Goal: Information Seeking & Learning: Learn about a topic

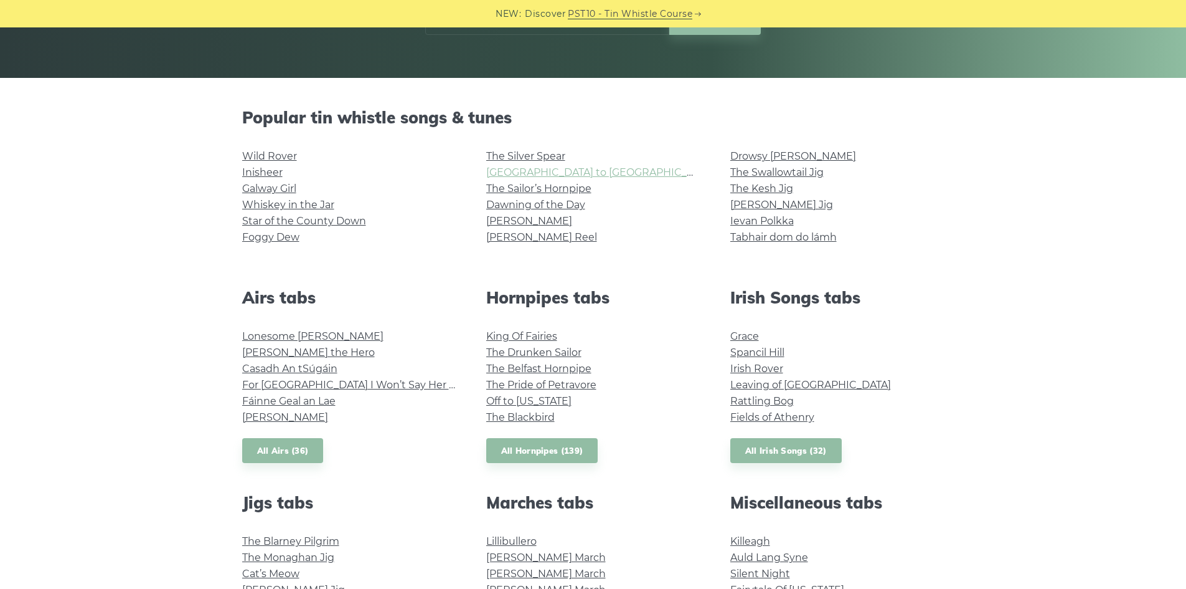
click at [486, 169] on link "[GEOGRAPHIC_DATA] to [GEOGRAPHIC_DATA]" at bounding box center [601, 172] width 230 height 12
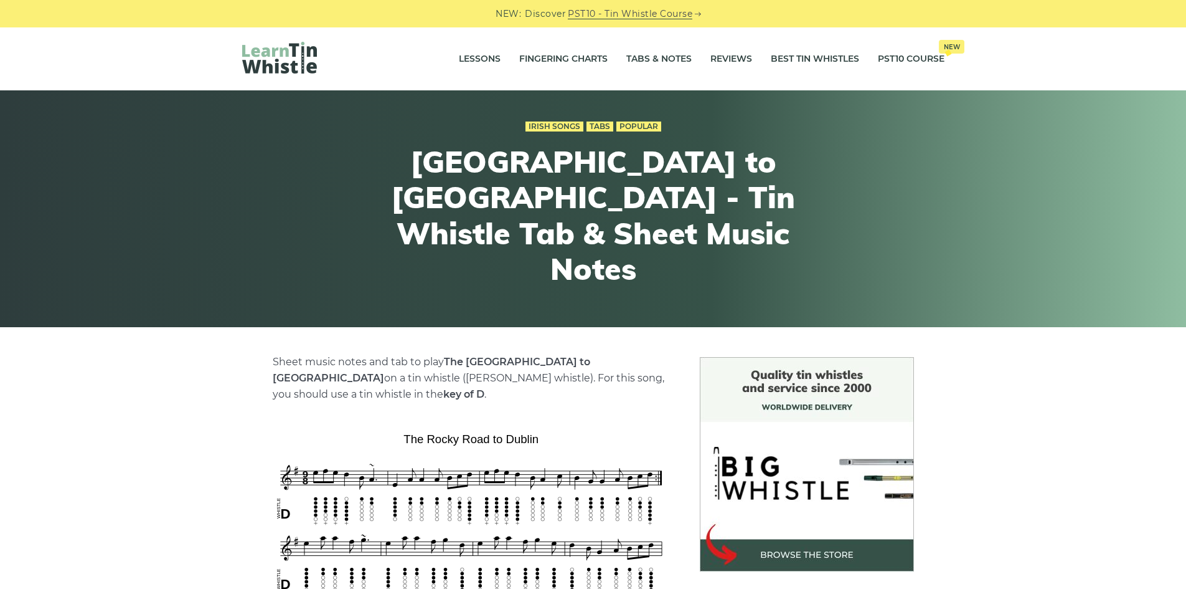
scroll to position [187, 0]
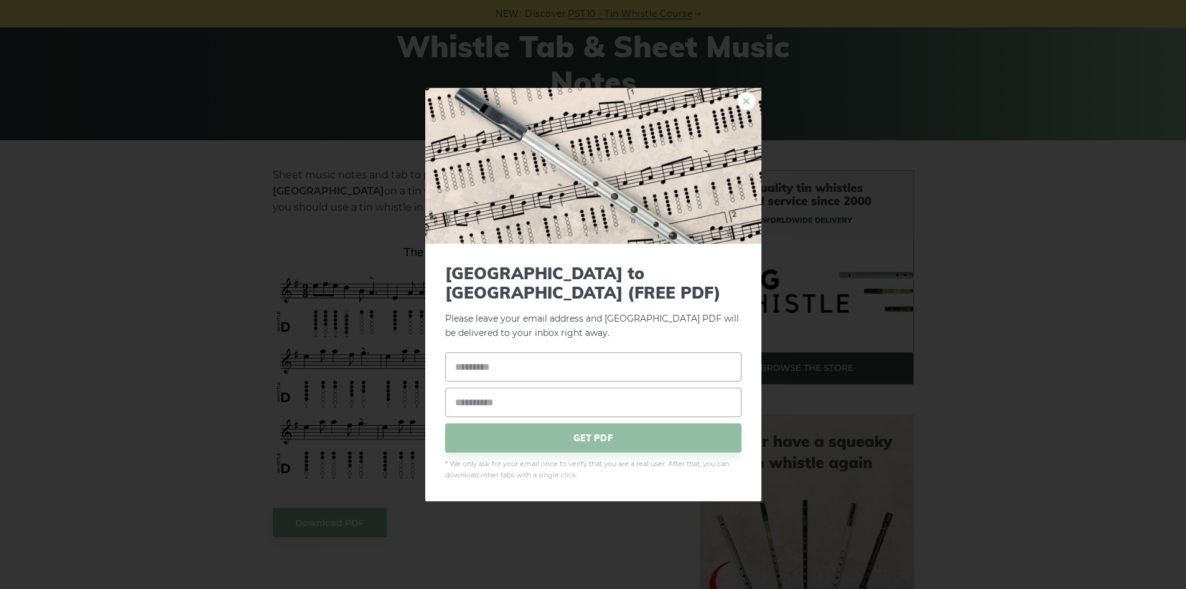
click at [745, 110] on link "×" at bounding box center [746, 101] width 19 height 19
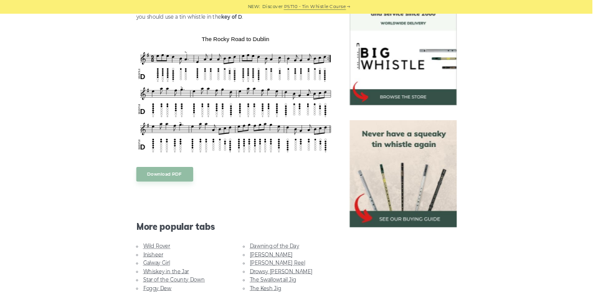
scroll to position [374, 0]
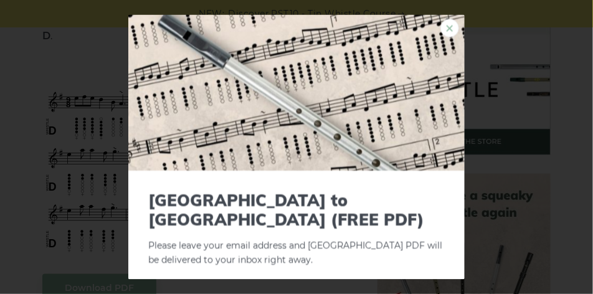
click at [442, 30] on link "×" at bounding box center [449, 28] width 19 height 19
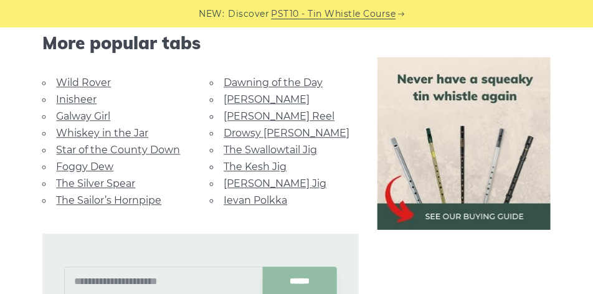
scroll to position [716, 0]
click at [111, 128] on link "Whiskey in the Jar" at bounding box center [102, 134] width 92 height 12
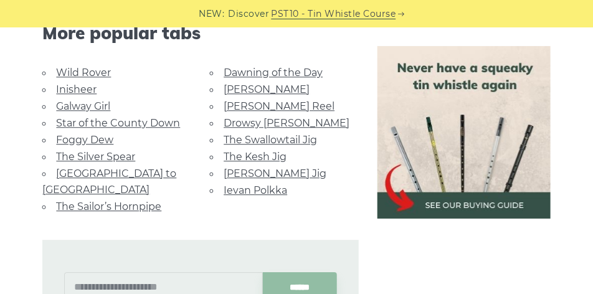
scroll to position [778, 0]
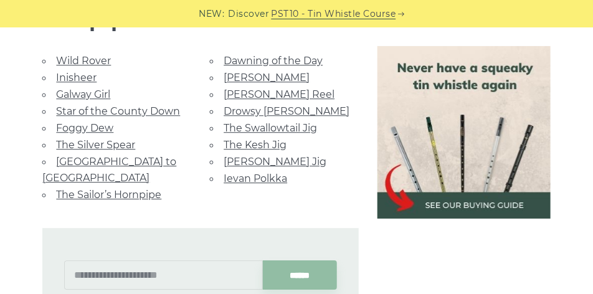
click at [107, 161] on link "[GEOGRAPHIC_DATA] to [GEOGRAPHIC_DATA]" at bounding box center [109, 170] width 134 height 28
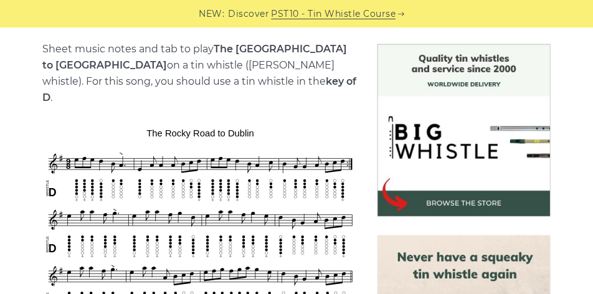
scroll to position [405, 0]
